Goal: Task Accomplishment & Management: Use online tool/utility

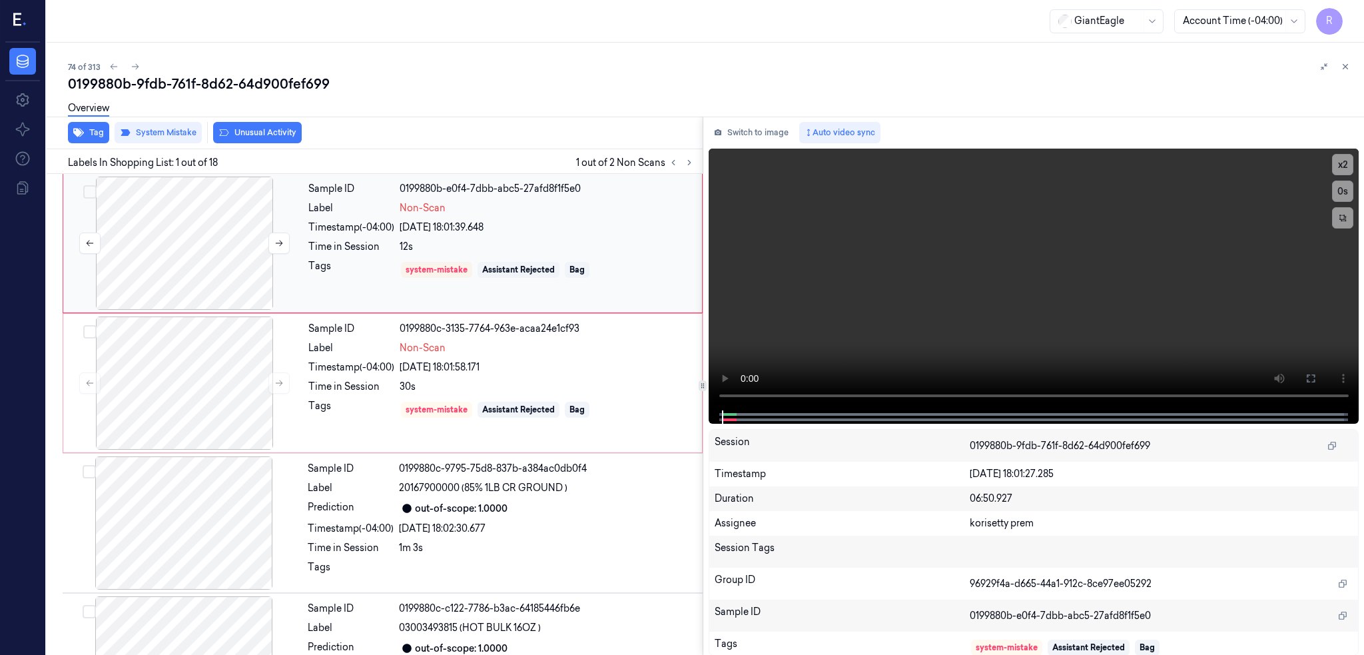
click at [217, 210] on div at bounding box center [184, 243] width 237 height 133
click at [196, 399] on div at bounding box center [184, 382] width 237 height 133
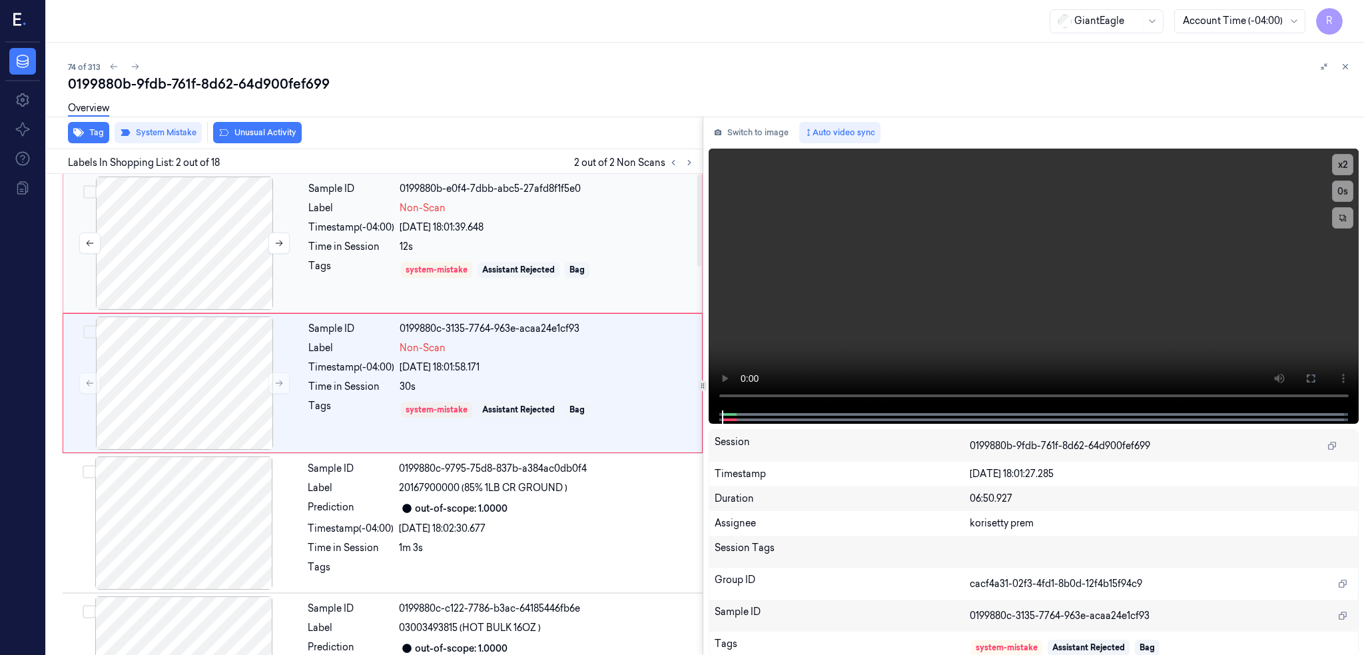
click at [160, 249] on div at bounding box center [184, 243] width 237 height 133
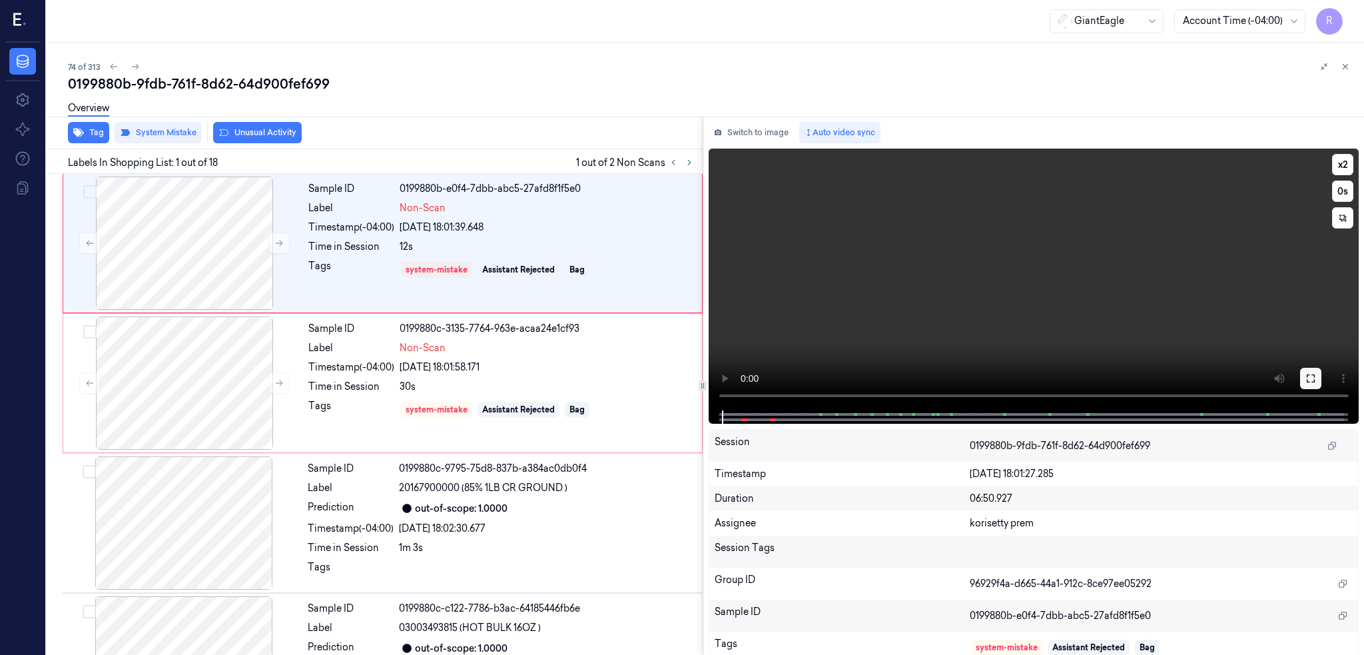
click at [1321, 374] on button at bounding box center [1310, 378] width 21 height 21
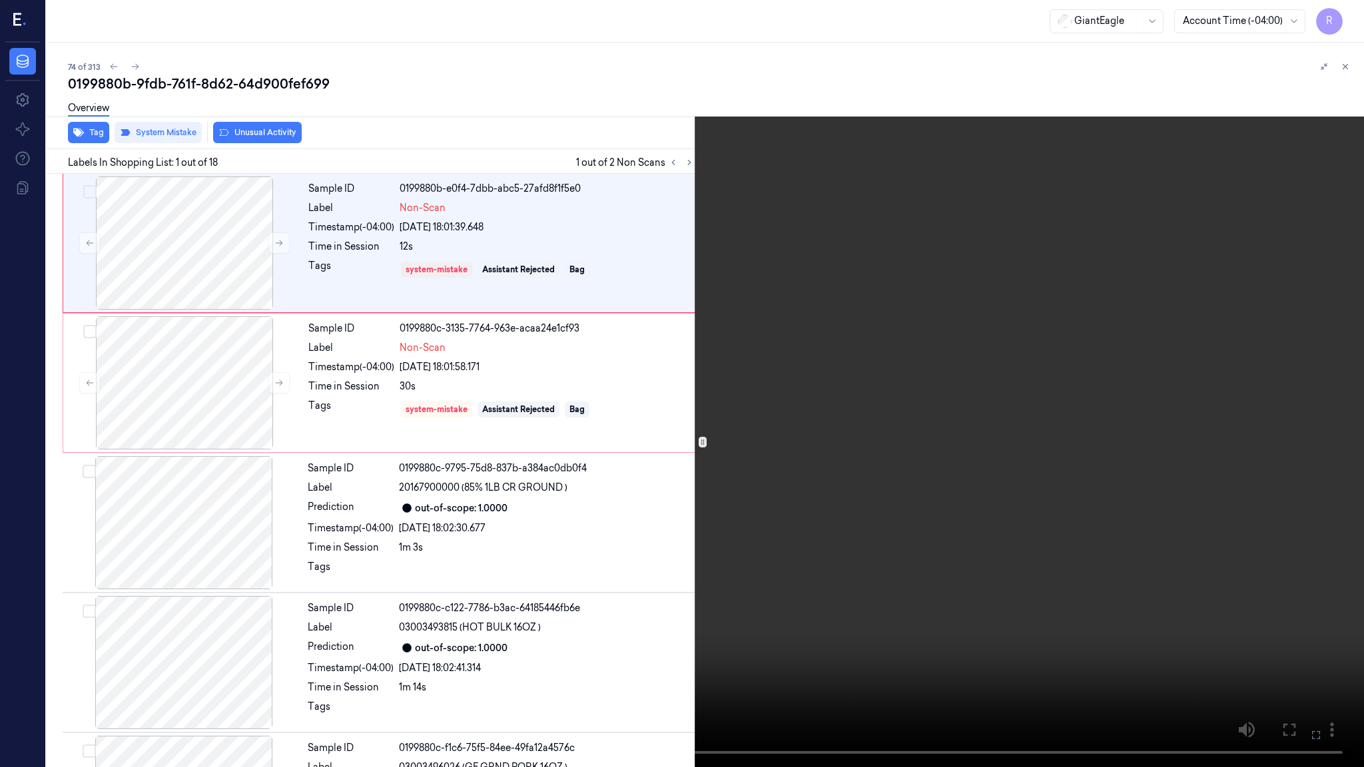
drag, startPoint x: 812, startPoint y: 480, endPoint x: 814, endPoint y: 470, distance: 10.2
click at [812, 478] on video at bounding box center [682, 383] width 1364 height 767
click at [763, 461] on video at bounding box center [682, 383] width 1364 height 767
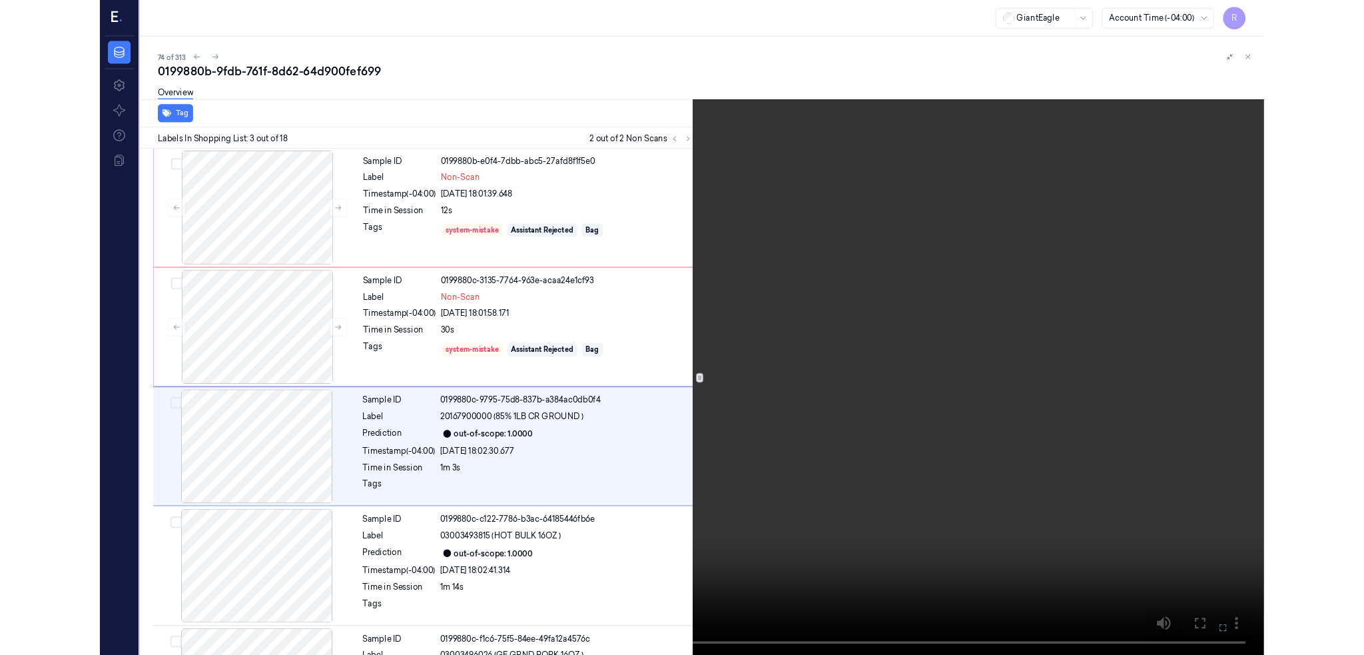
scroll to position [51, 0]
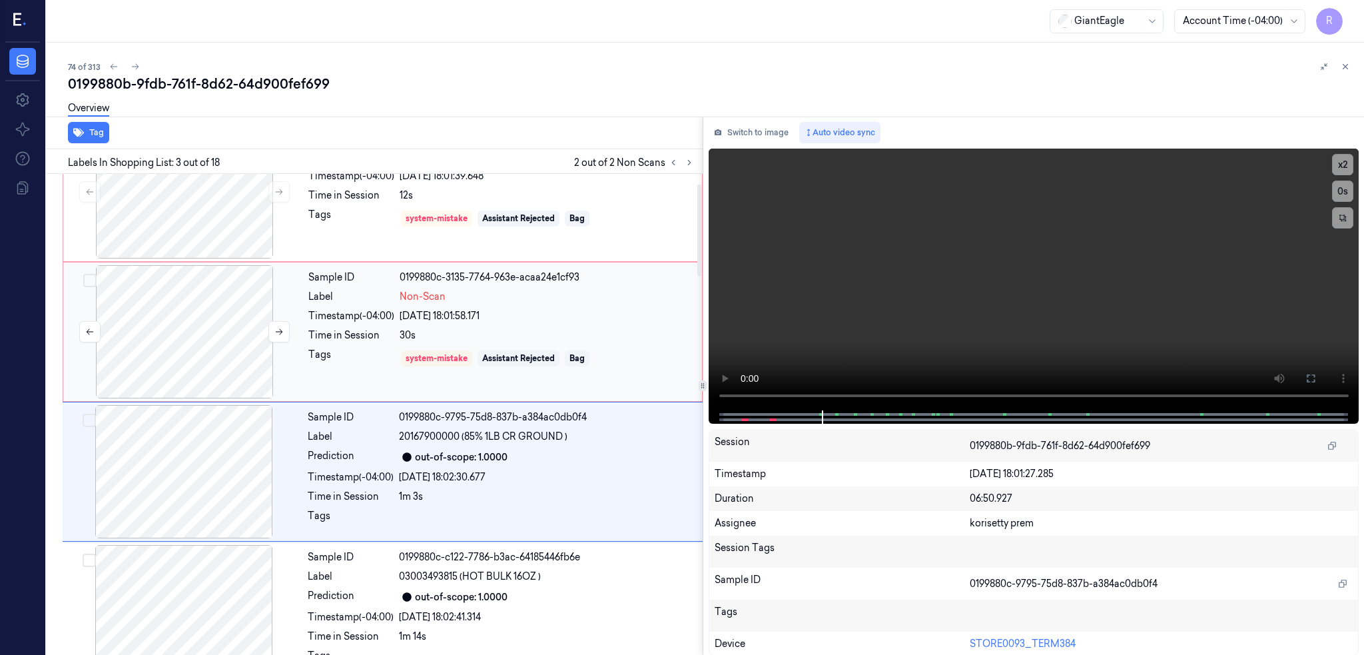
click at [164, 342] on div at bounding box center [184, 331] width 237 height 133
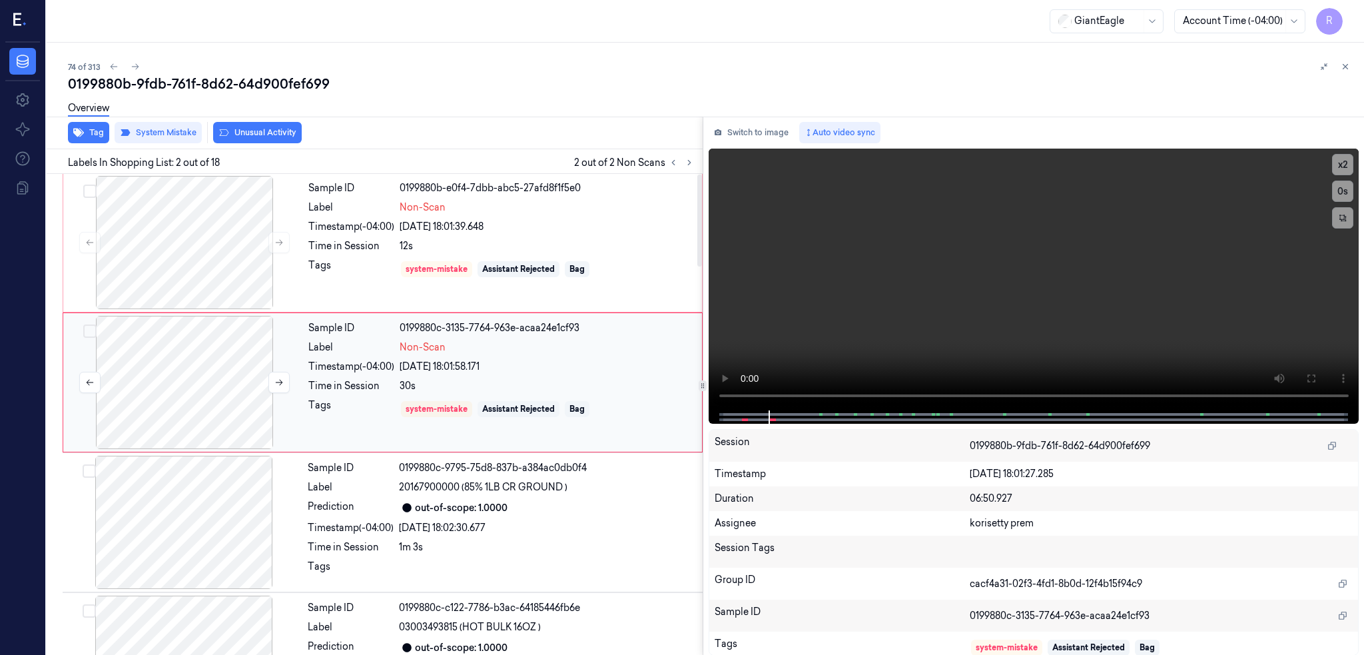
scroll to position [0, 0]
click at [222, 362] on div at bounding box center [184, 382] width 237 height 133
click at [270, 388] on button at bounding box center [278, 382] width 21 height 21
click at [760, 138] on button "Switch to image" at bounding box center [751, 132] width 85 height 21
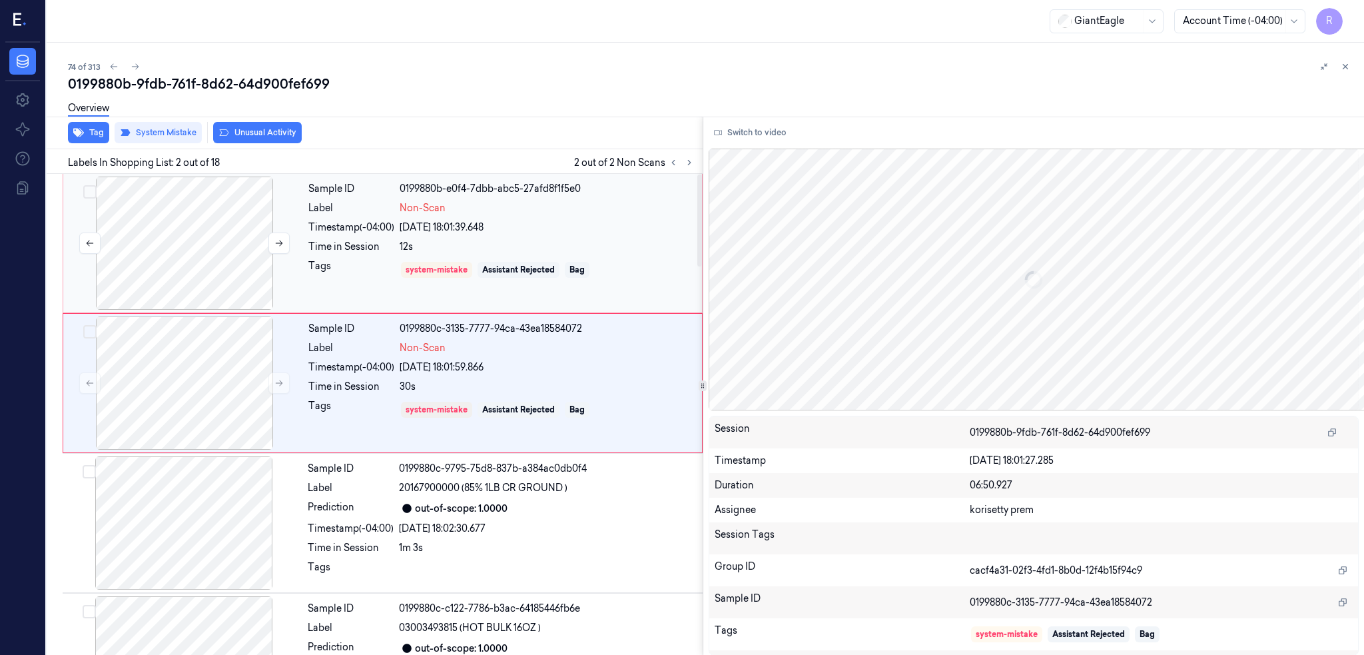
click at [209, 242] on div at bounding box center [184, 243] width 237 height 133
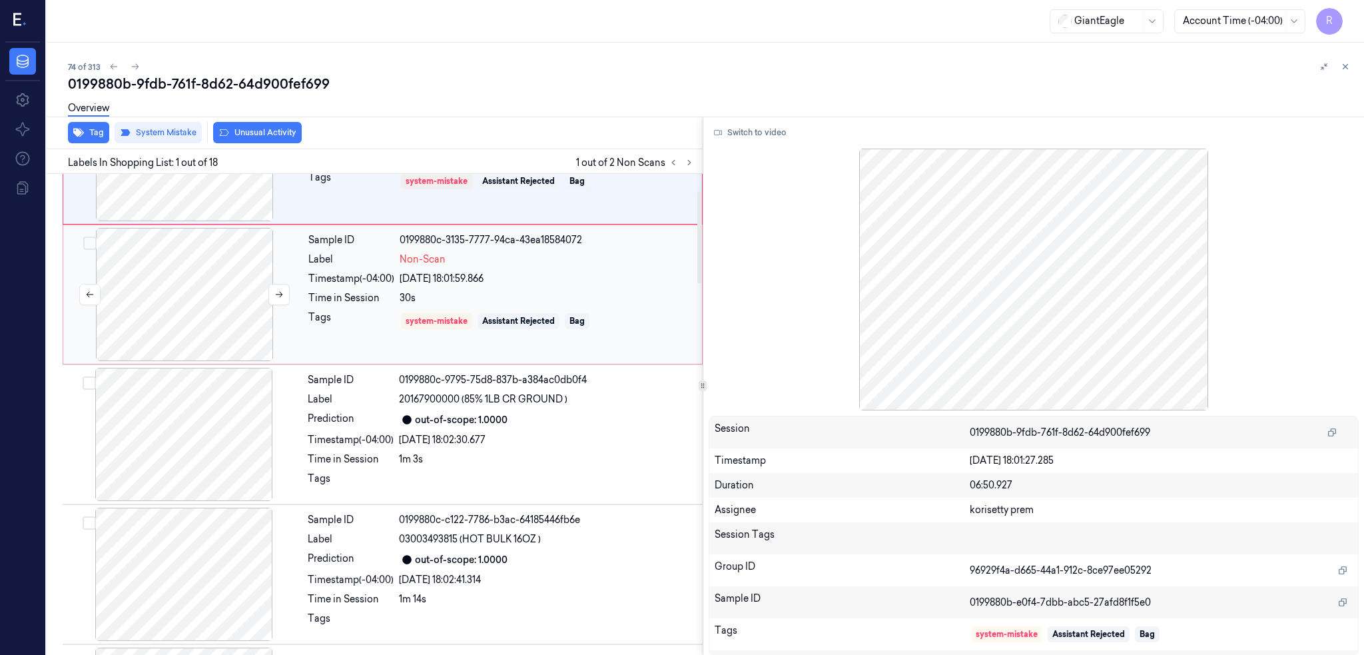
click at [156, 328] on div at bounding box center [184, 294] width 237 height 133
